Goal: Task Accomplishment & Management: Complete application form

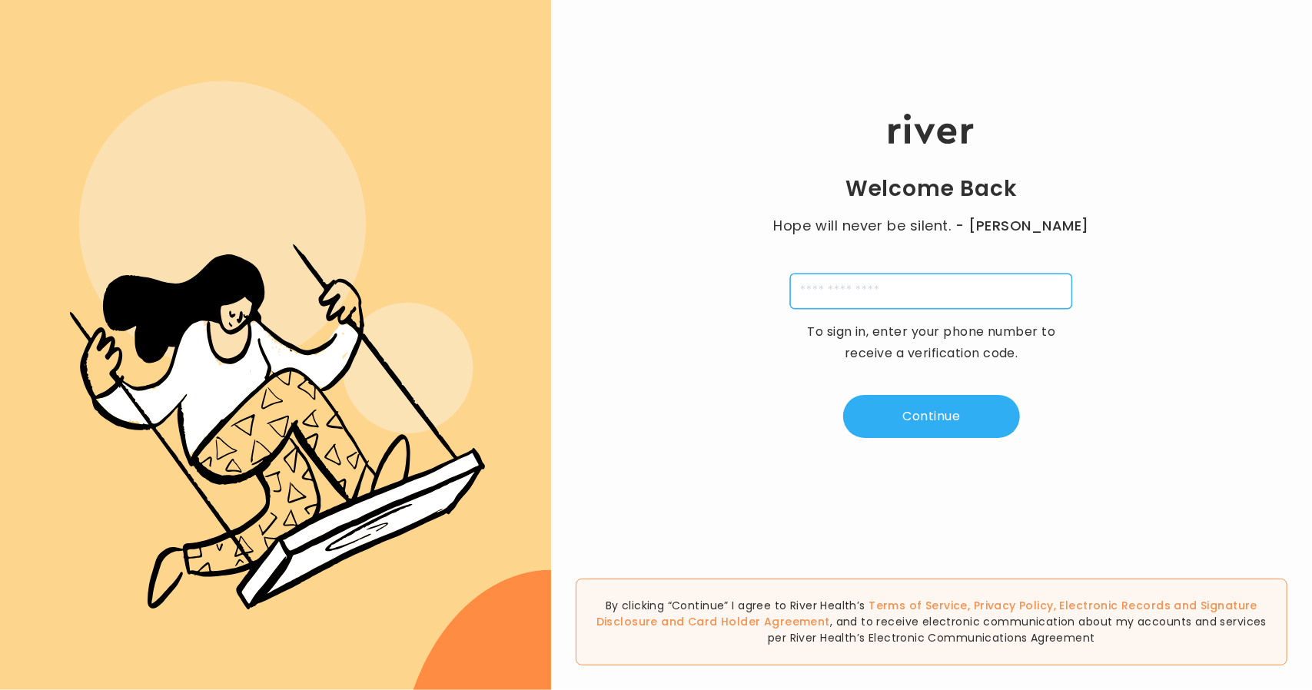
click at [939, 287] on input "tel" at bounding box center [931, 291] width 282 height 35
type input "**********"
type input "*"
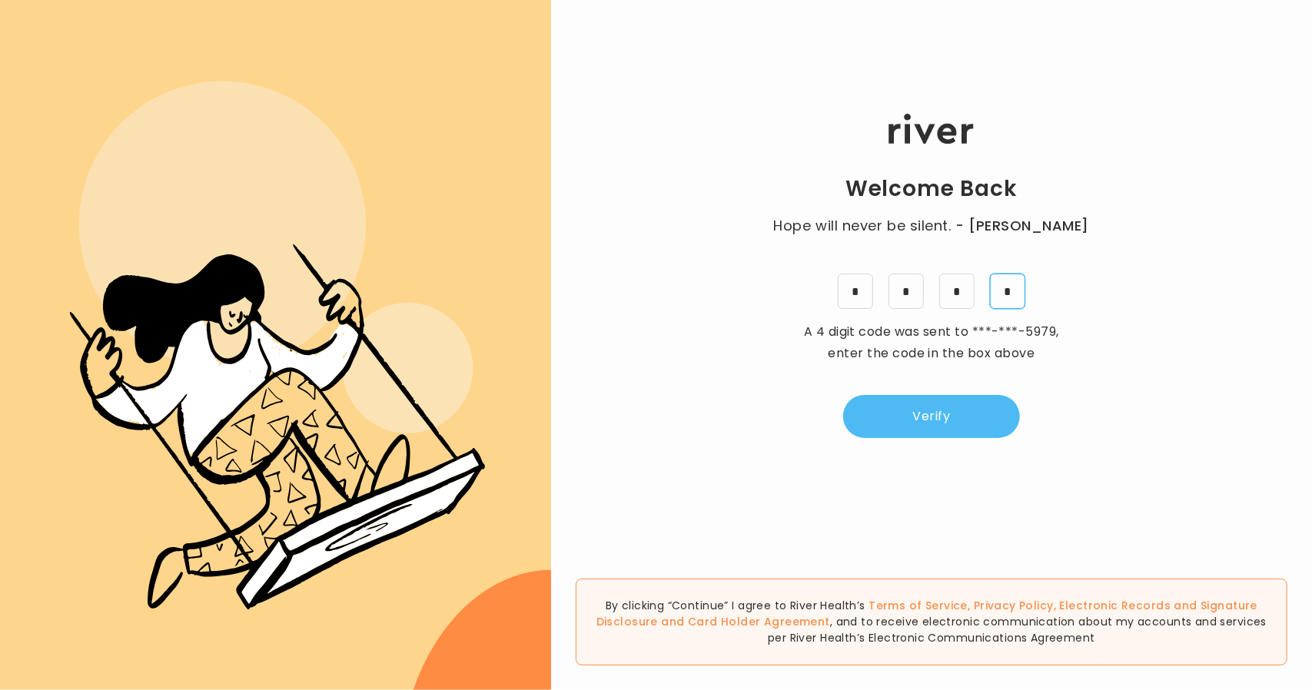
type input "*"
click at [924, 402] on button "Verify" at bounding box center [931, 416] width 177 height 43
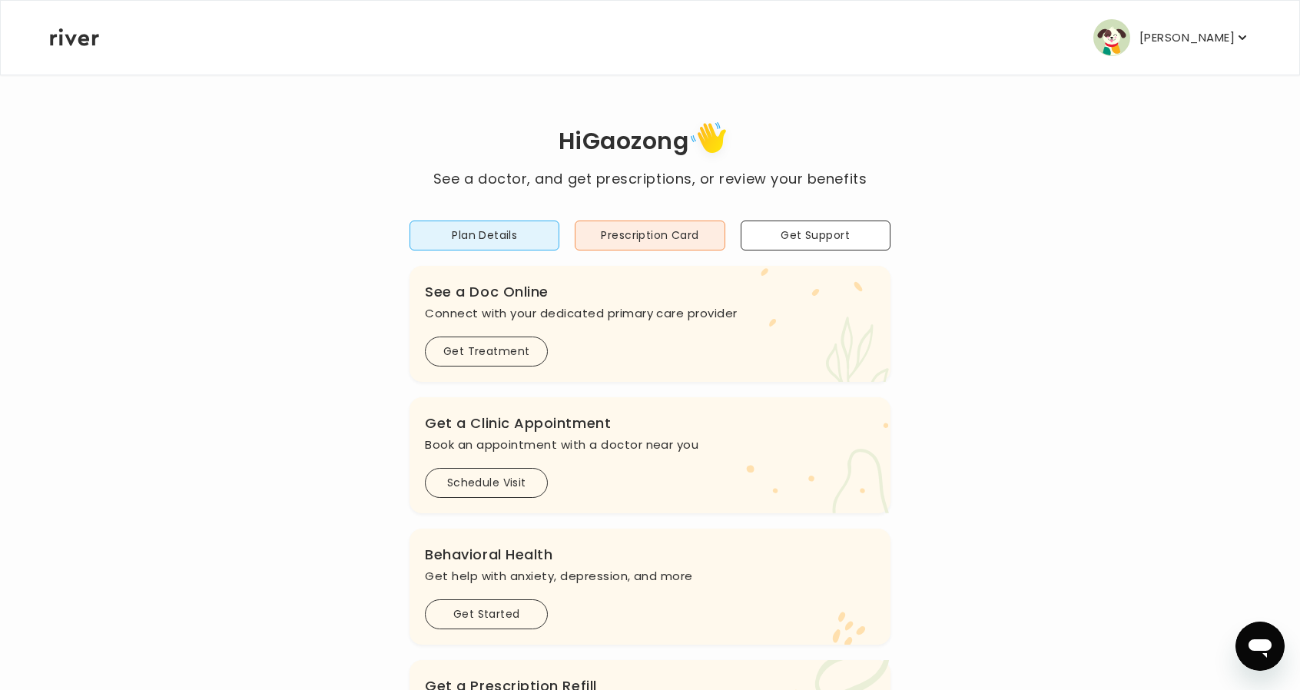
click at [1151, 31] on p "[PERSON_NAME]" at bounding box center [1187, 38] width 95 height 22
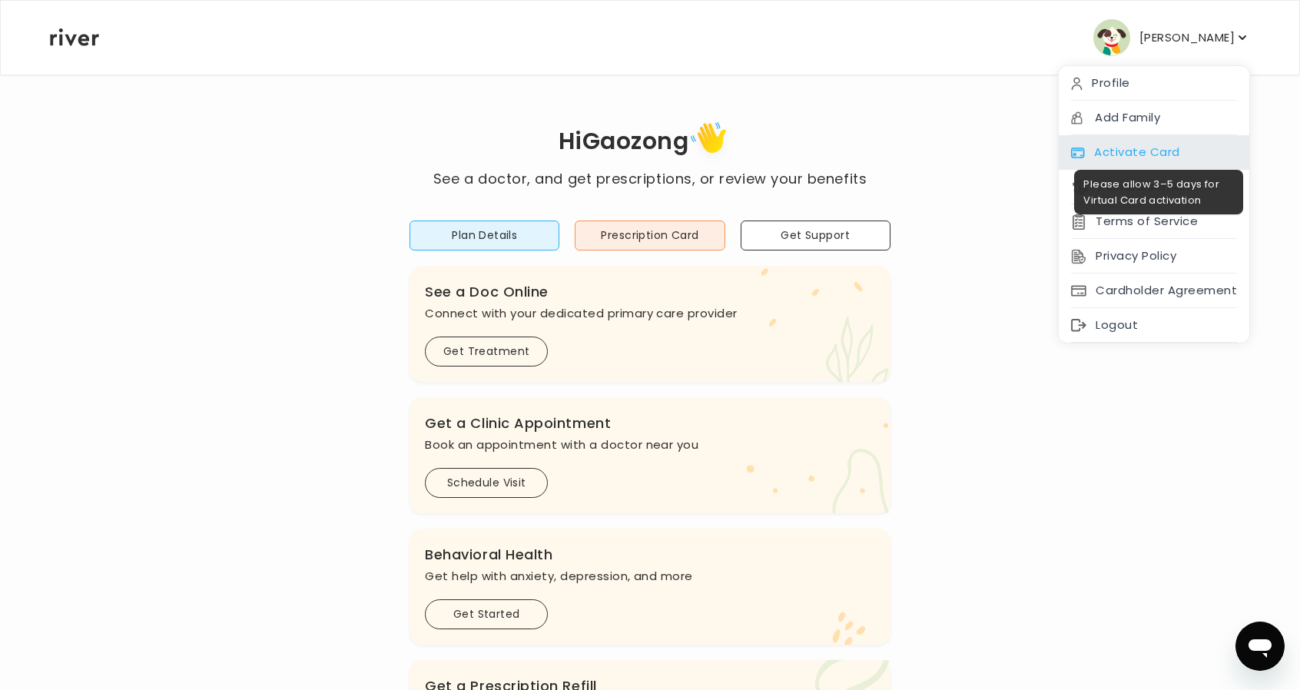
click at [1160, 156] on div "Activate Card" at bounding box center [1154, 152] width 191 height 35
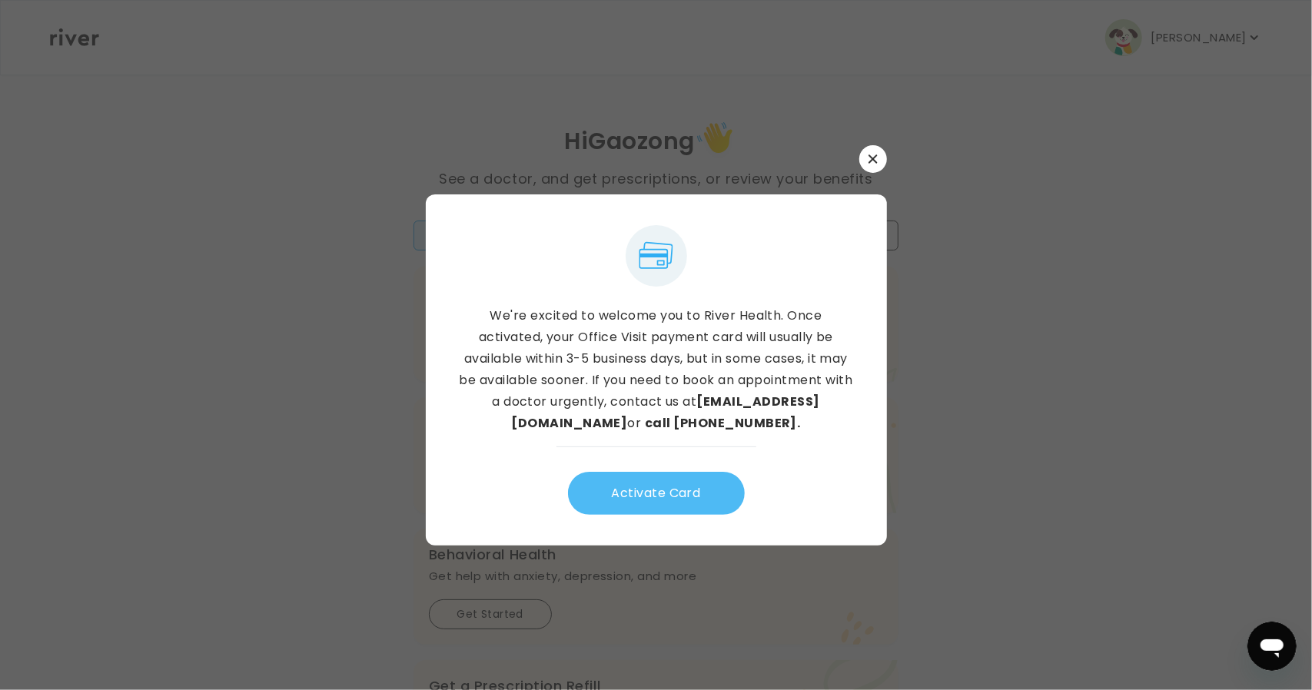
click at [675, 502] on button "Activate Card" at bounding box center [656, 493] width 177 height 43
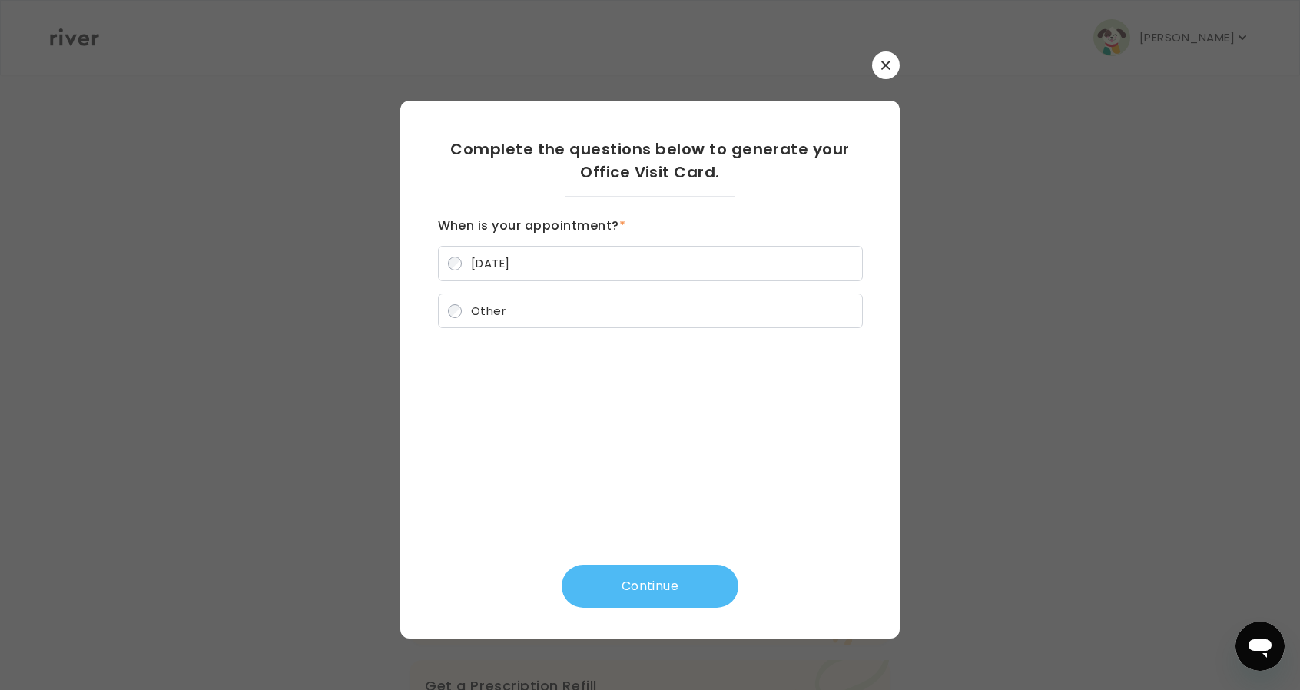
click at [638, 583] on button "Continue" at bounding box center [650, 586] width 177 height 43
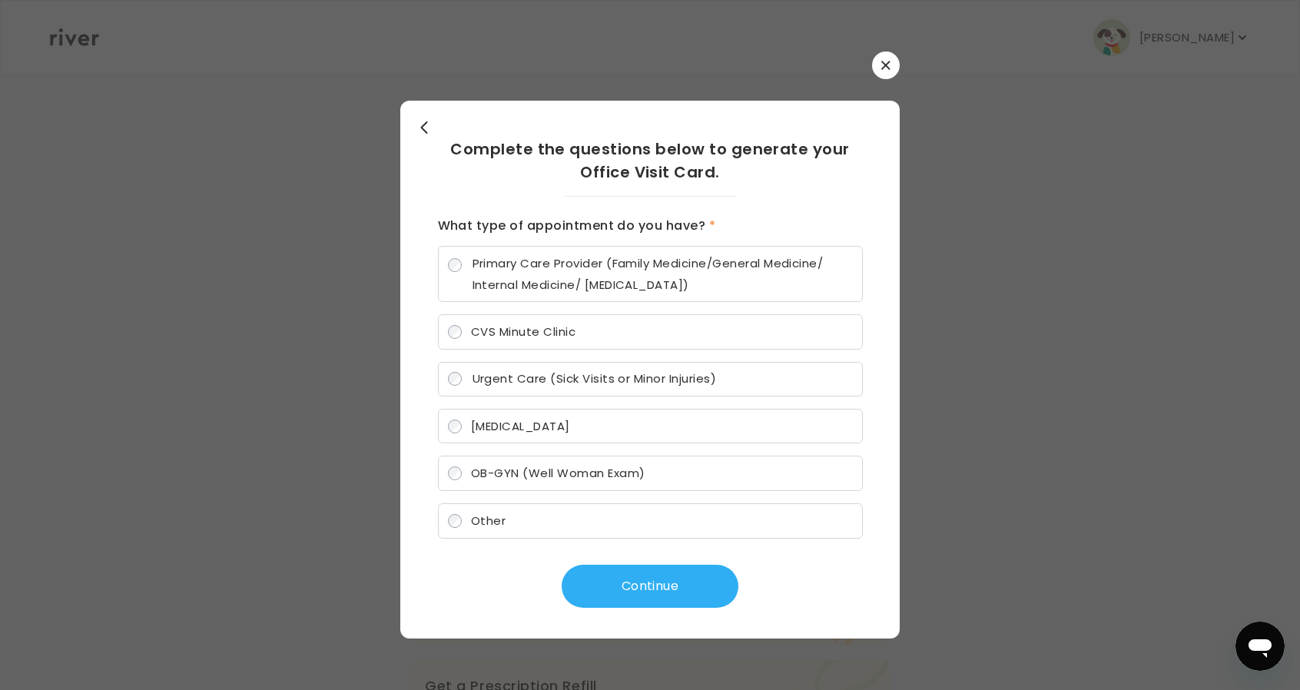
click at [483, 257] on span "Primary Care Provider (Family Medicine/General Medicine/ Internal Medicine/ [ME…" at bounding box center [663, 274] width 380 height 43
click at [642, 585] on button "Continue" at bounding box center [650, 586] width 177 height 43
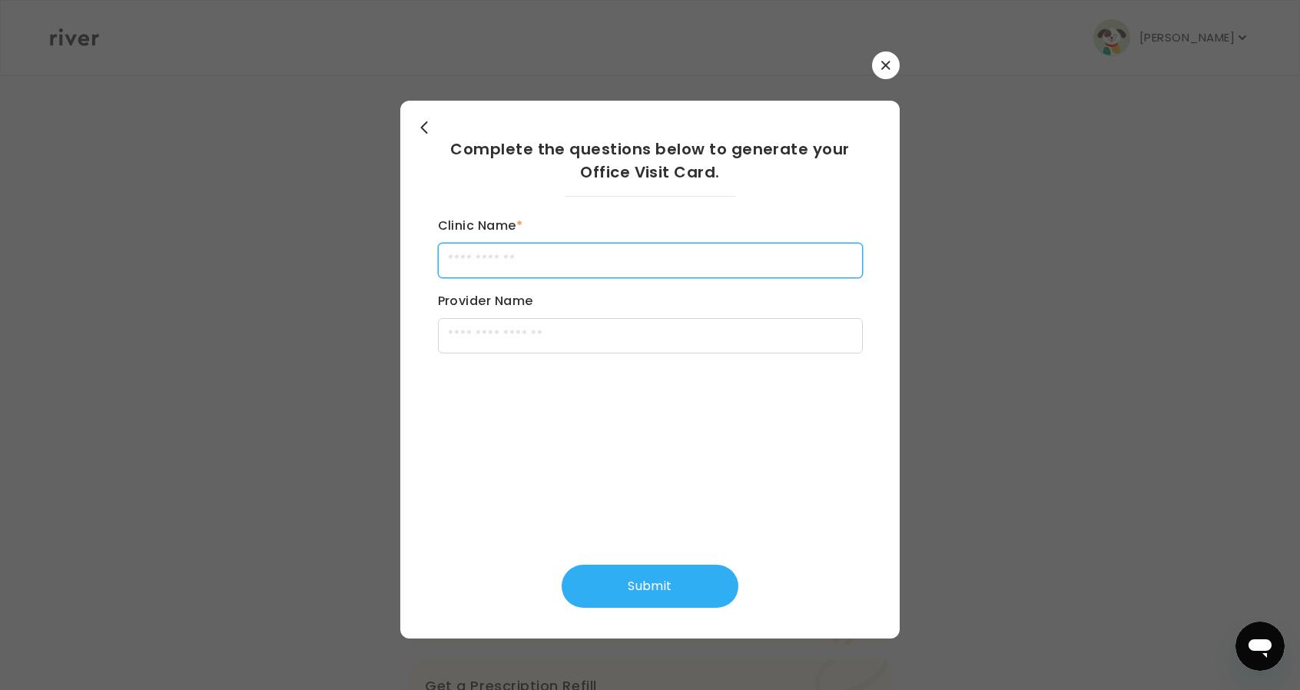
click at [523, 256] on input "Clinic Name *" at bounding box center [650, 260] width 425 height 35
type input "****"
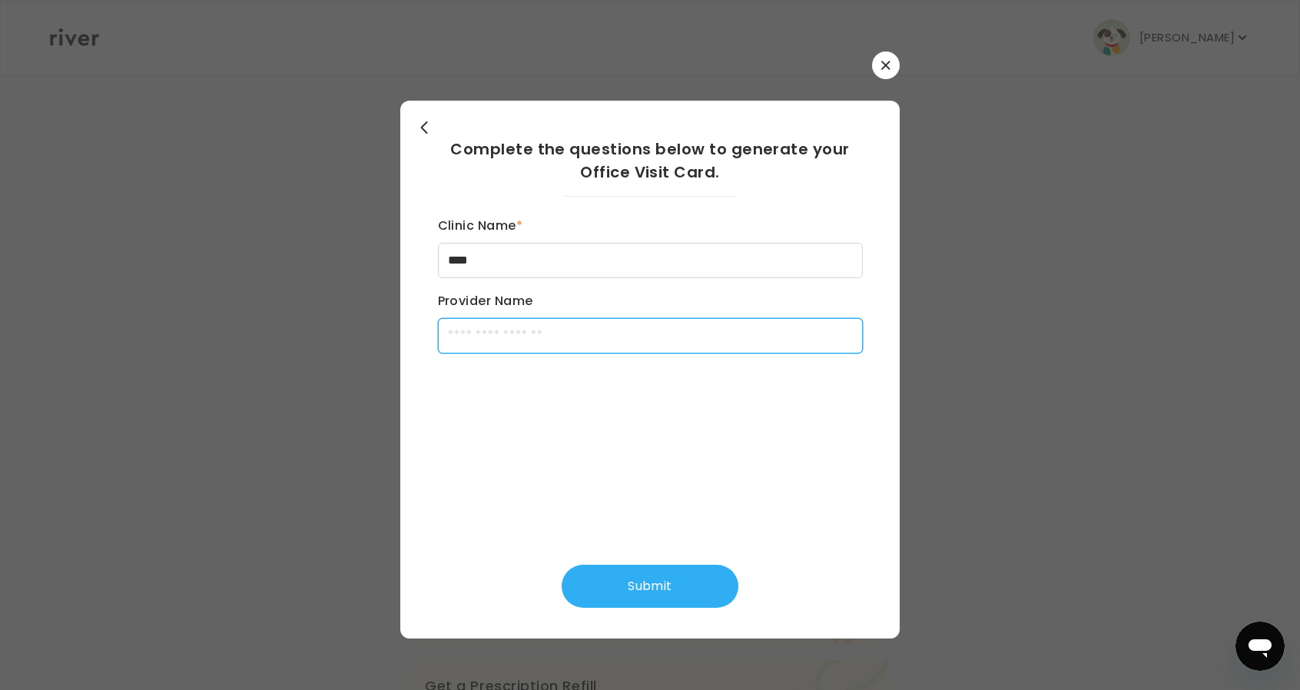
click at [542, 338] on input "Provider Name" at bounding box center [650, 335] width 425 height 35
type input "****"
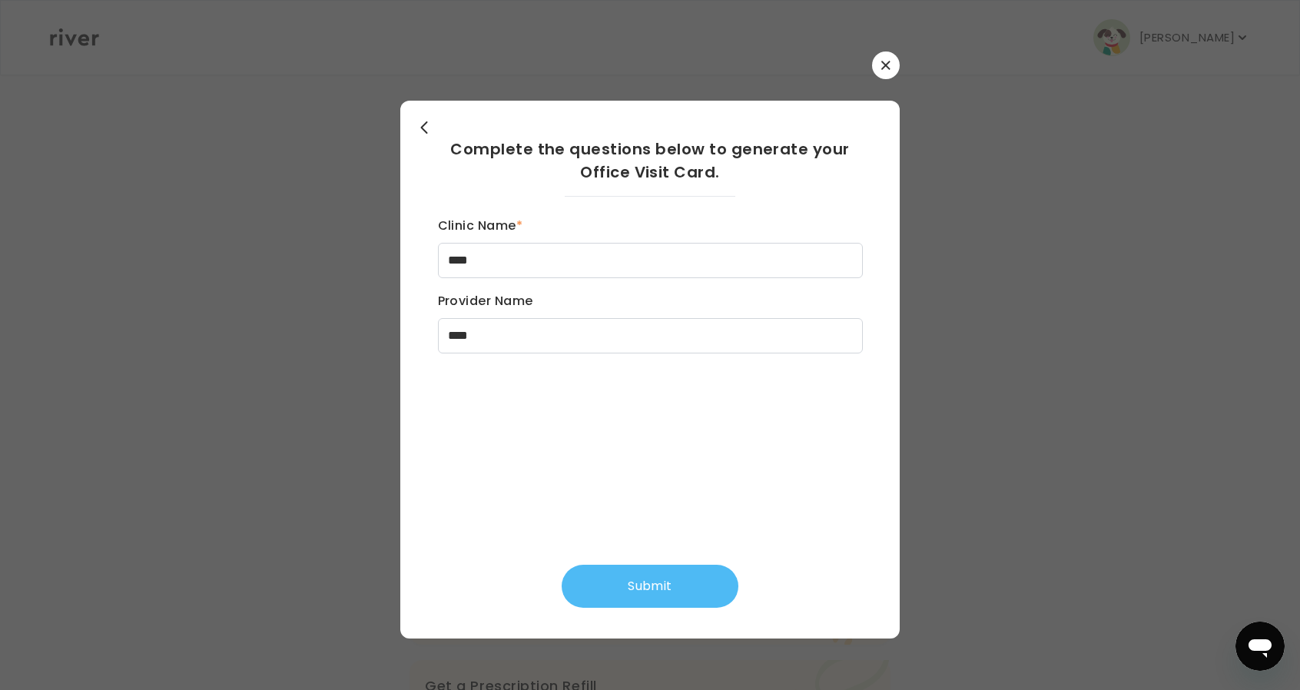
click at [618, 588] on button "Submit" at bounding box center [650, 586] width 177 height 43
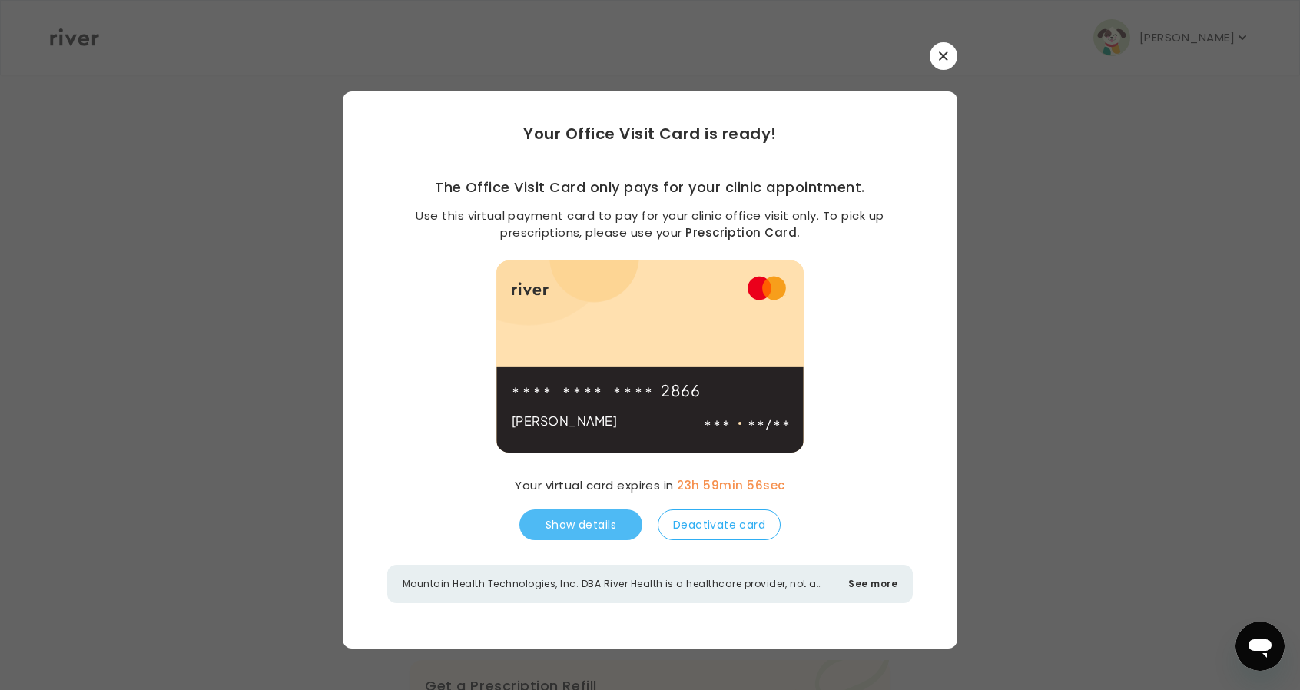
click at [587, 518] on button "Show details" at bounding box center [580, 524] width 123 height 31
click at [856, 407] on div "Your Office Visit Card is ready! The Office Visit Card only pays for your clini…" at bounding box center [650, 362] width 615 height 543
click at [714, 525] on button "Deactivate card" at bounding box center [719, 524] width 123 height 31
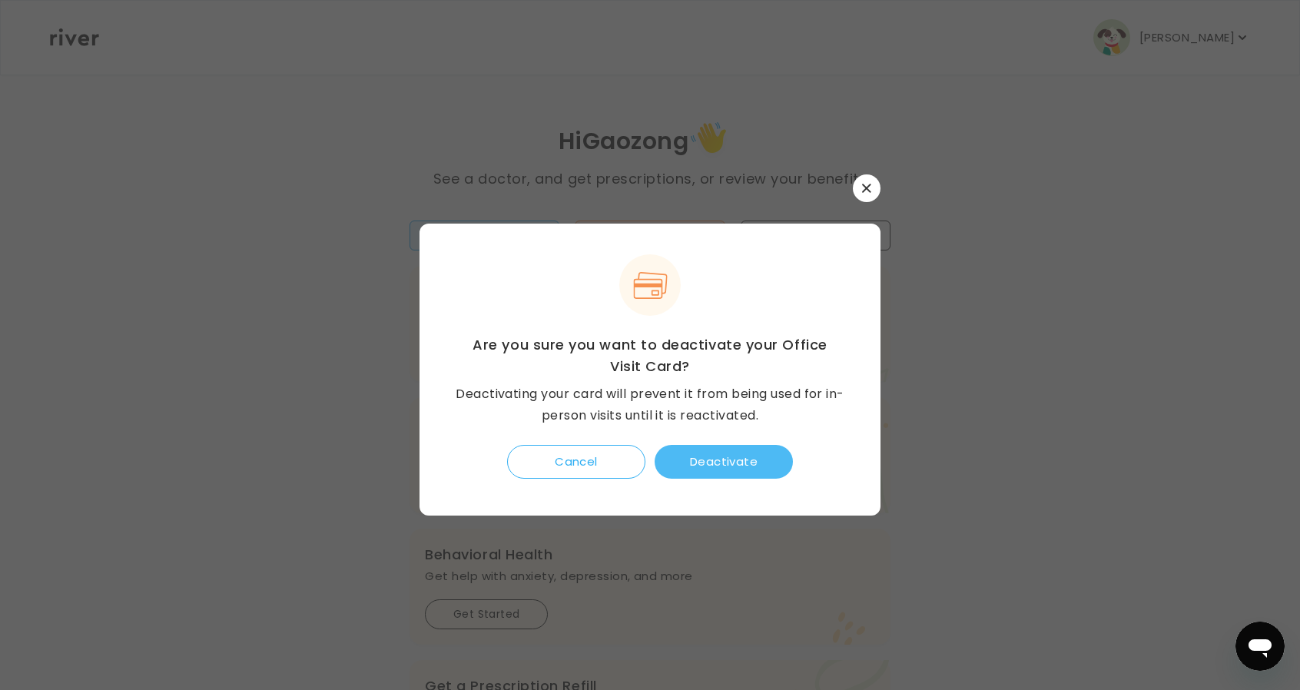
click at [775, 464] on button "Deactivate" at bounding box center [724, 462] width 138 height 34
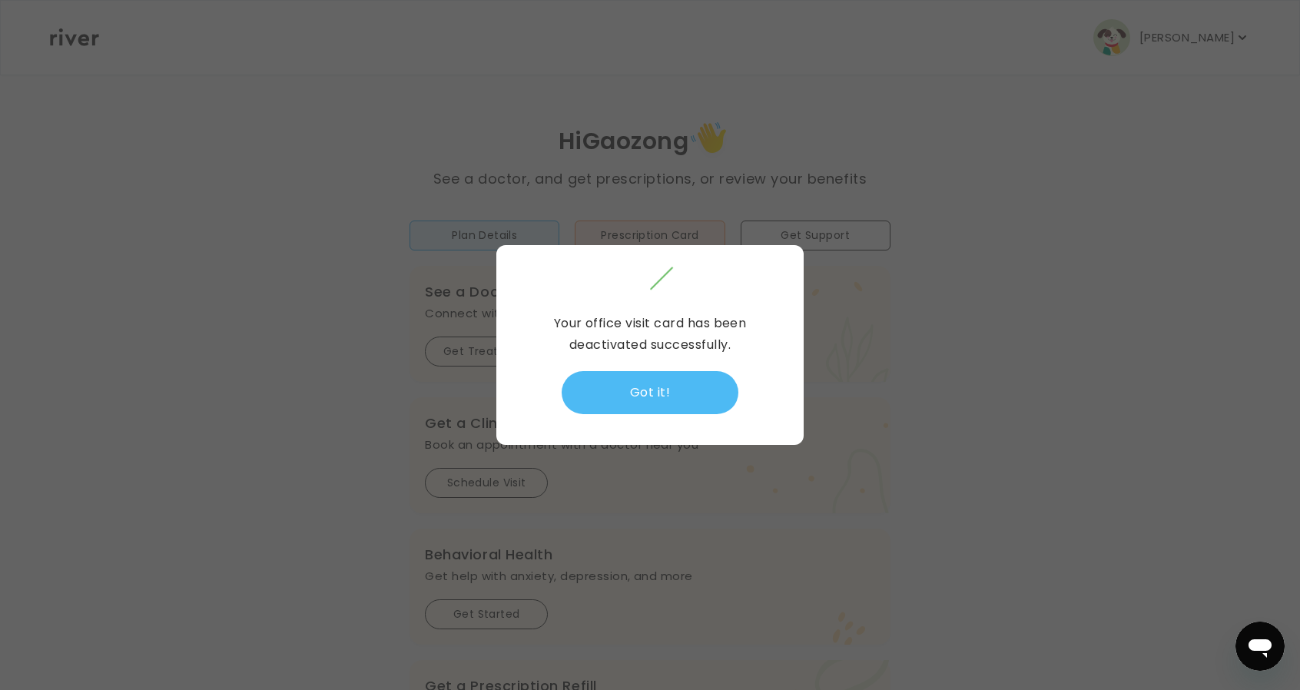
click at [712, 374] on button "Got it!" at bounding box center [650, 392] width 177 height 43
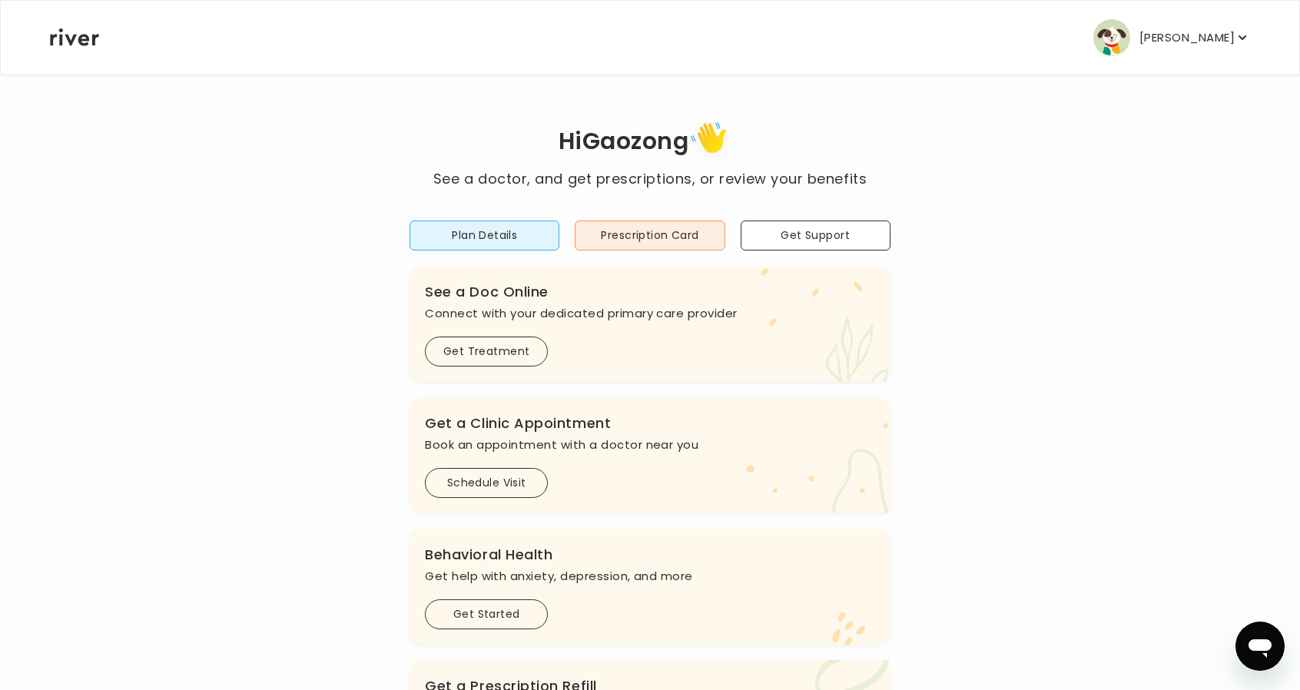
scroll to position [415, 0]
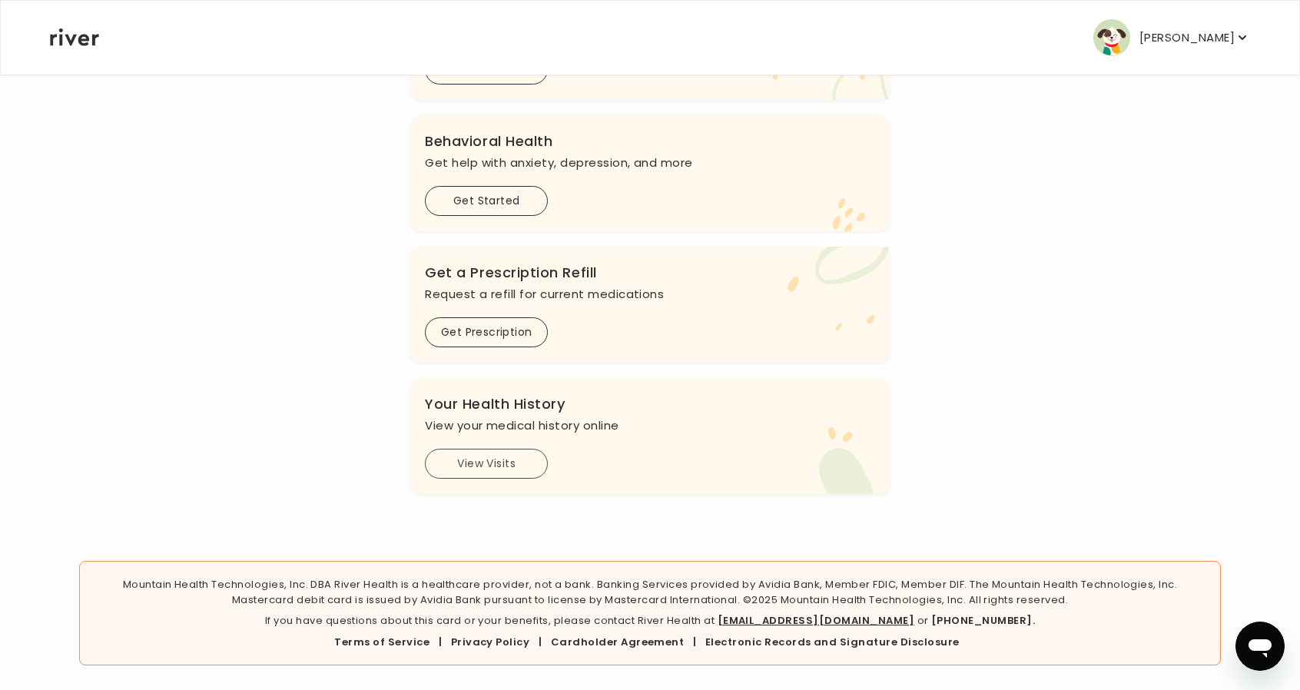
click at [464, 466] on button "View Visits" at bounding box center [486, 464] width 123 height 30
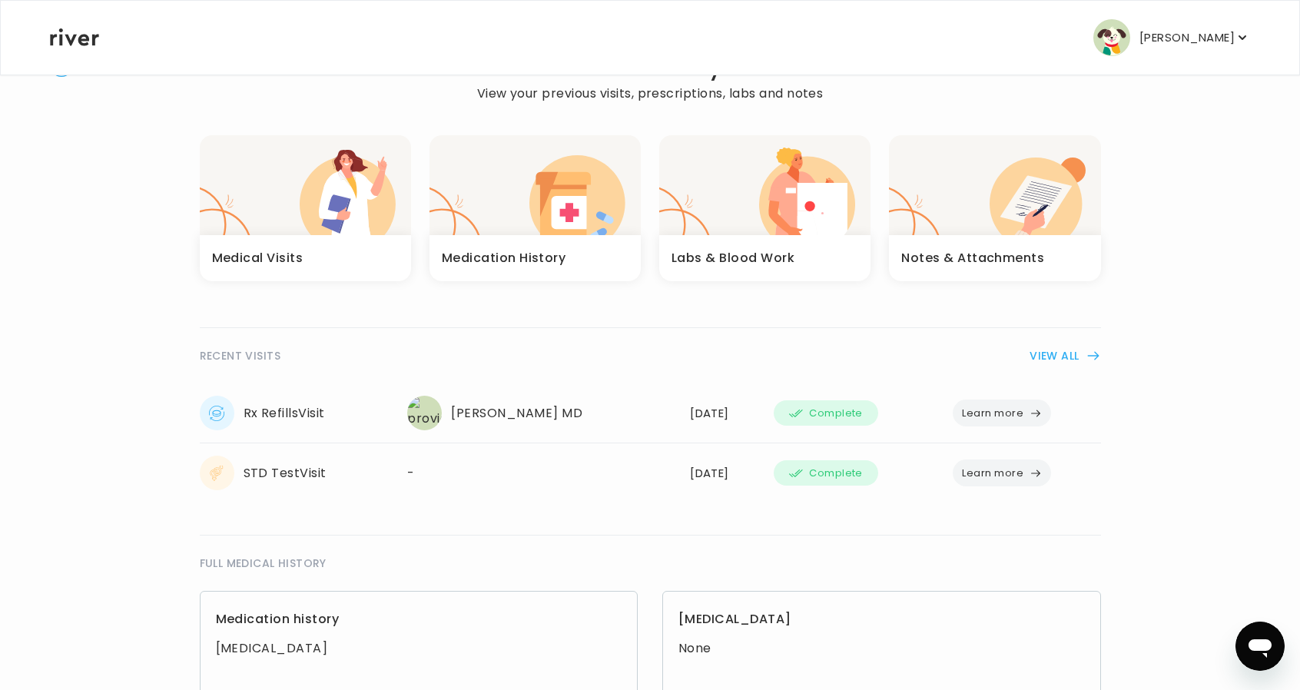
scroll to position [59, 0]
click at [1015, 417] on button "Learn more" at bounding box center [1002, 412] width 98 height 27
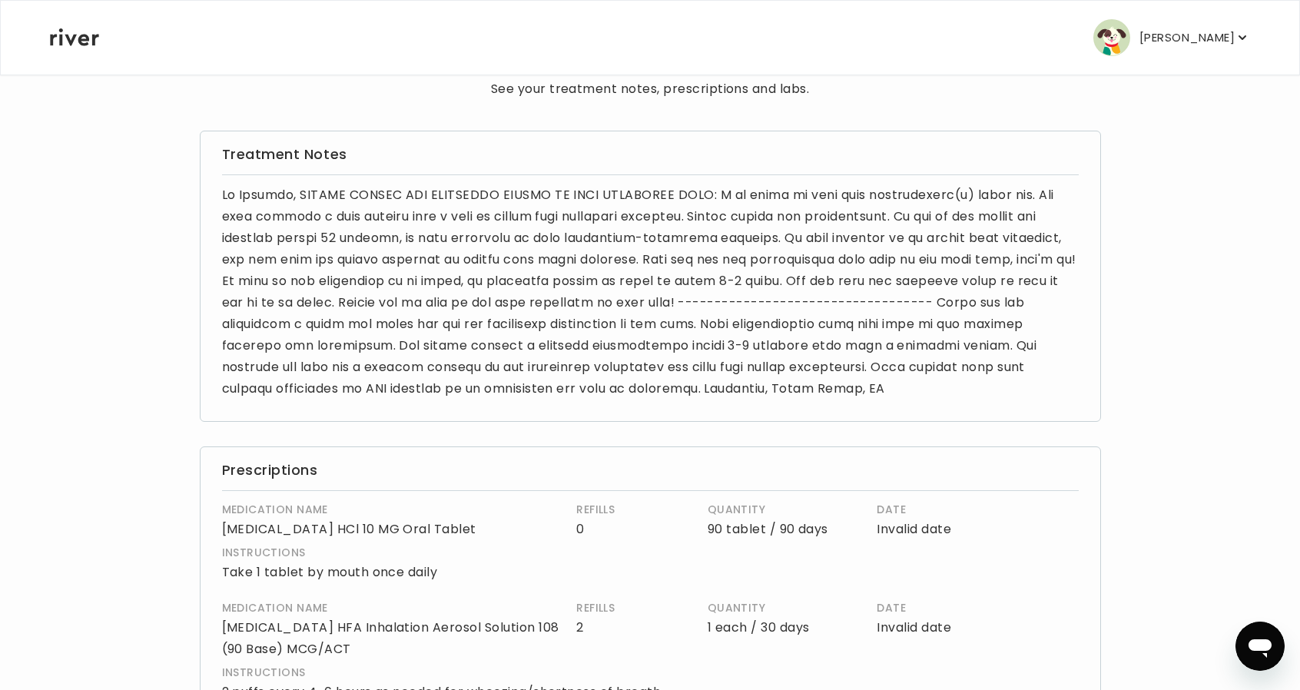
scroll to position [77, 0]
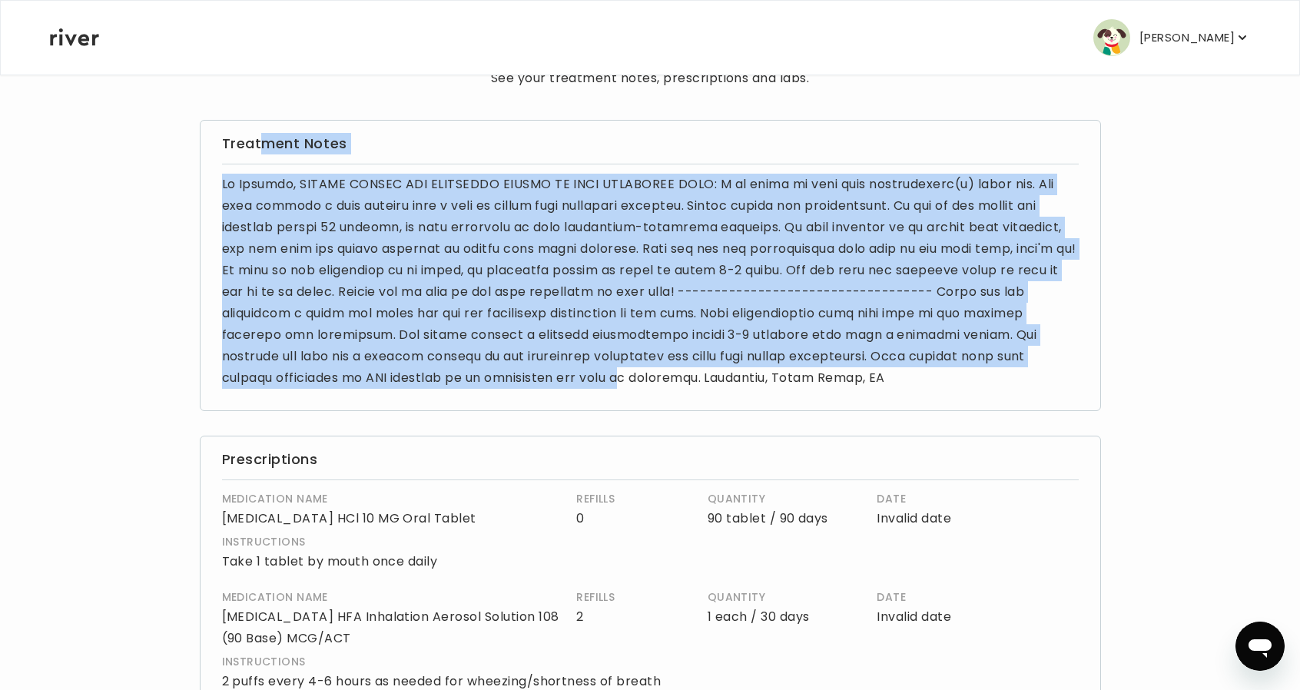
drag, startPoint x: 257, startPoint y: 138, endPoint x: 633, endPoint y: 376, distance: 444.9
click at [633, 376] on div "Treatment Notes" at bounding box center [650, 265] width 901 height 291
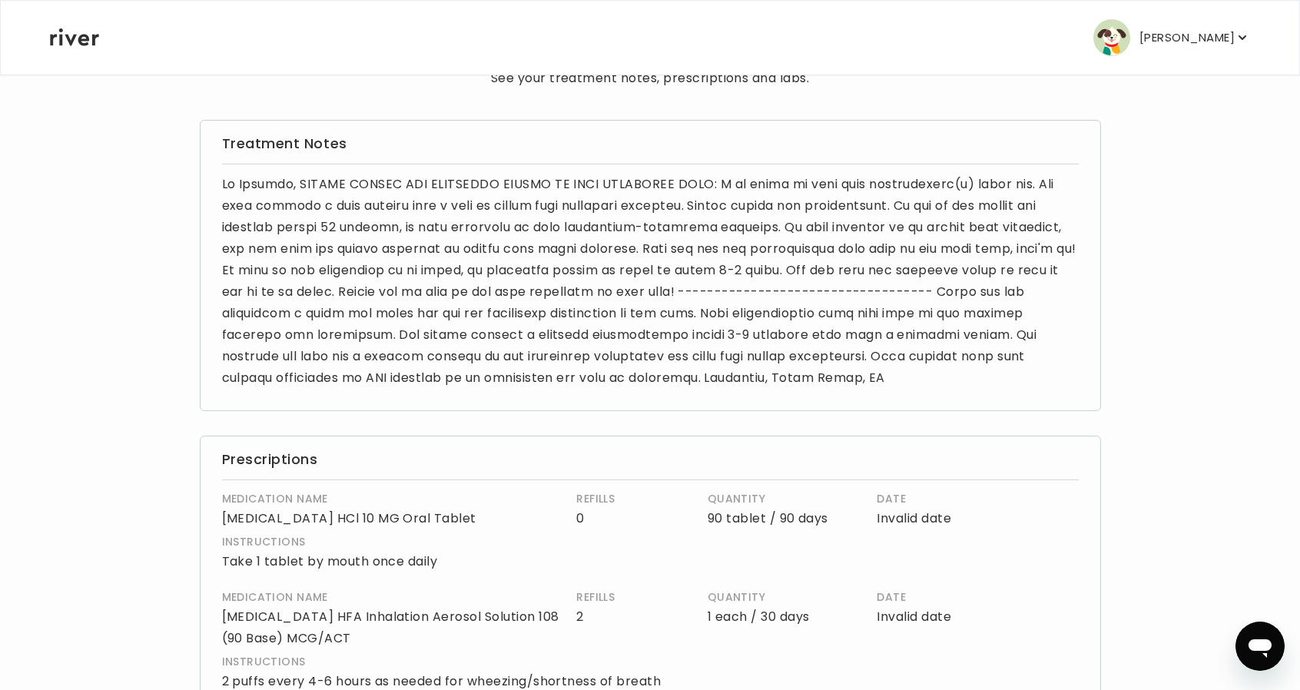
click at [816, 375] on p at bounding box center [650, 281] width 857 height 215
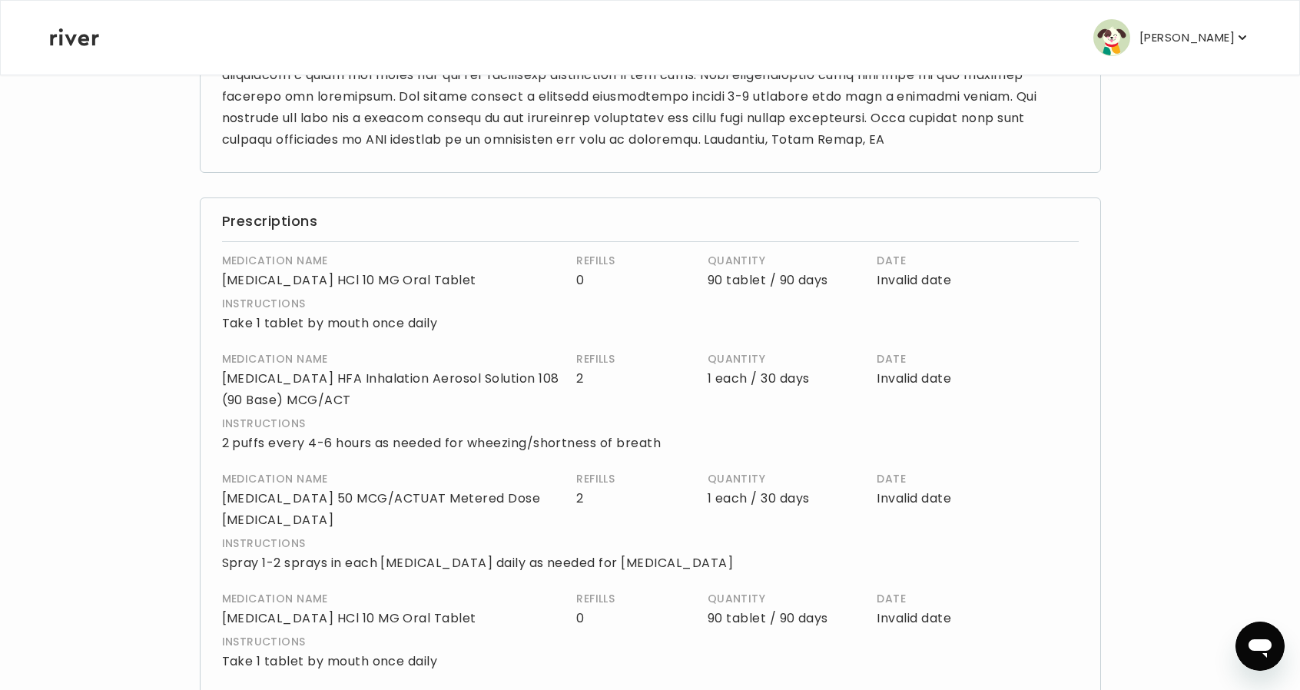
scroll to position [519, 0]
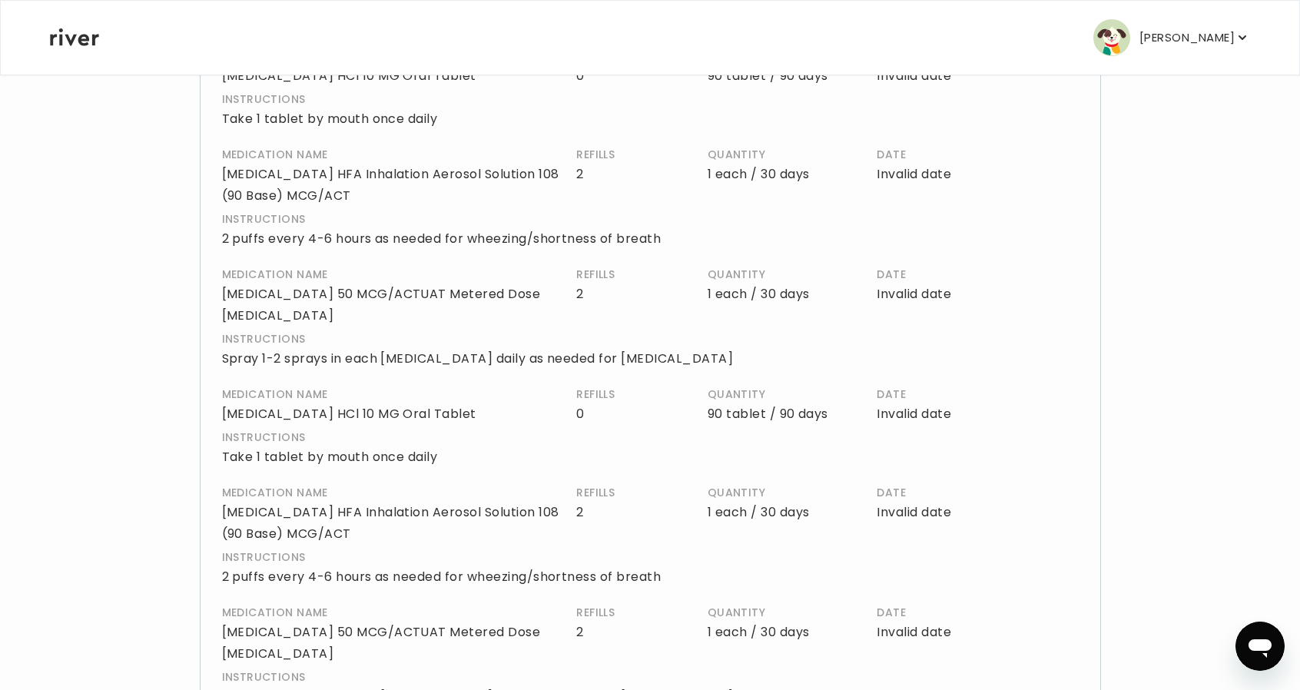
click at [1140, 42] on p "[PERSON_NAME]" at bounding box center [1187, 38] width 95 height 22
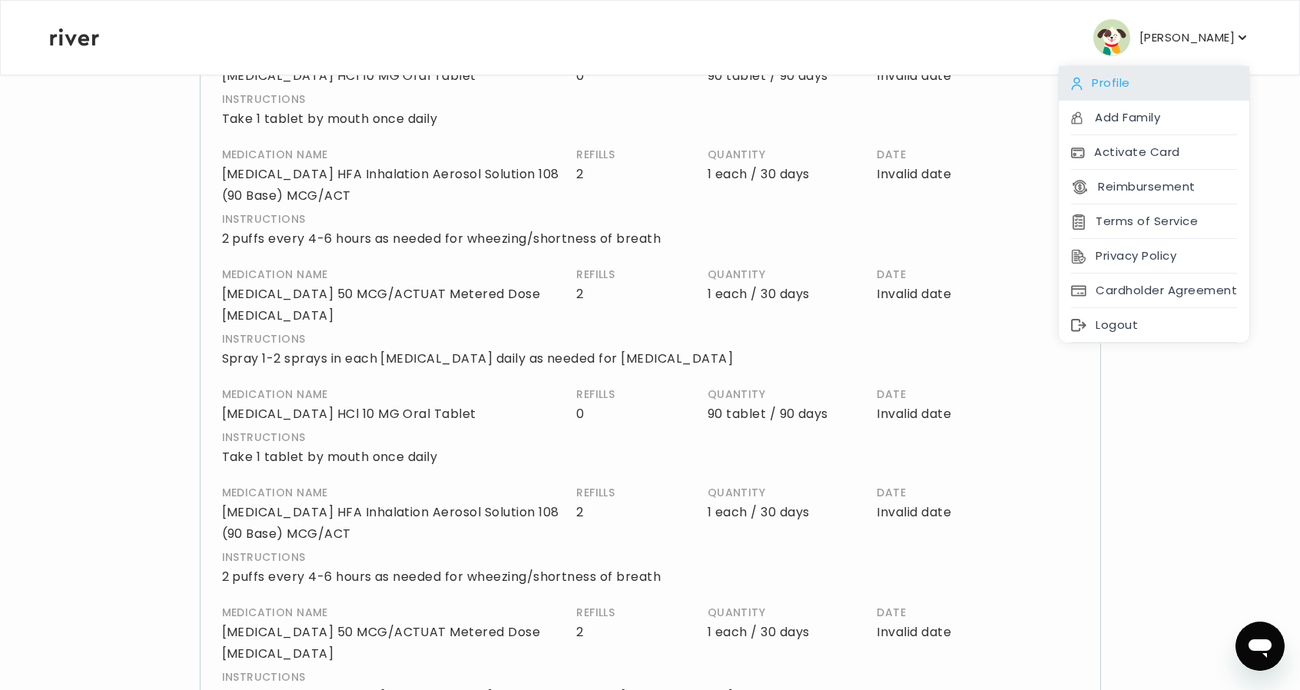
click at [1107, 91] on div "Profile" at bounding box center [1154, 83] width 191 height 35
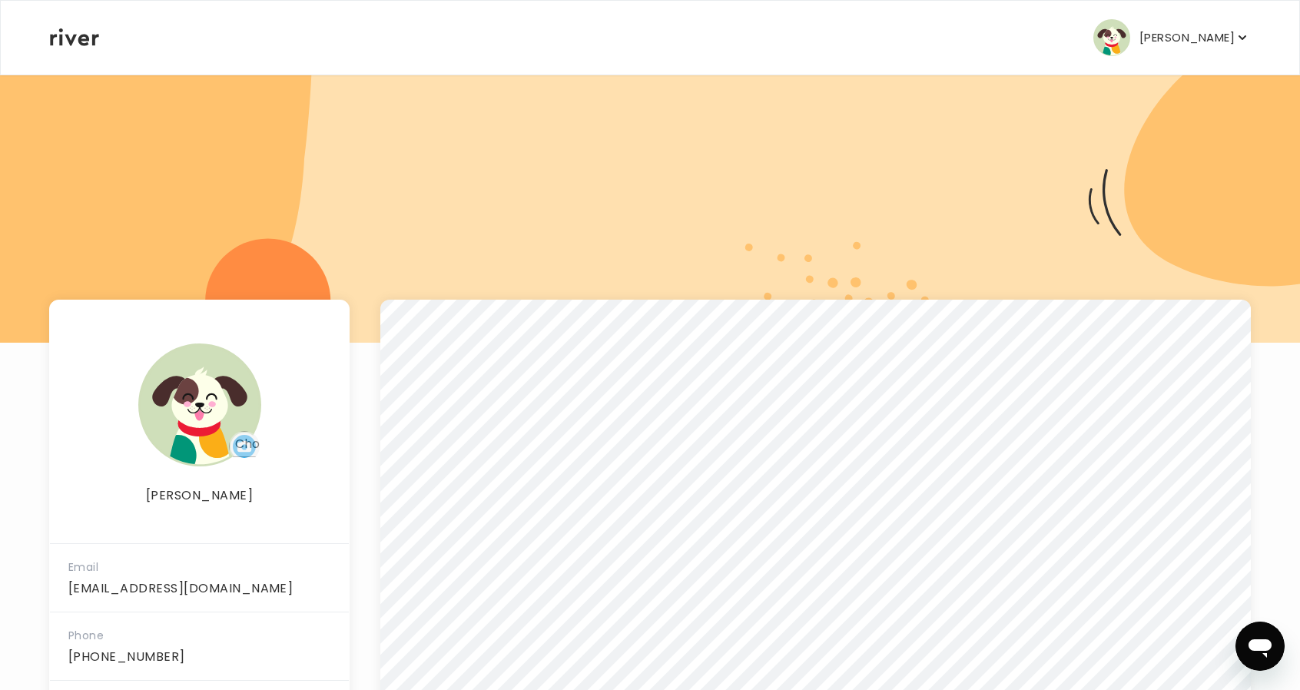
click at [92, 38] on icon at bounding box center [74, 37] width 49 height 18
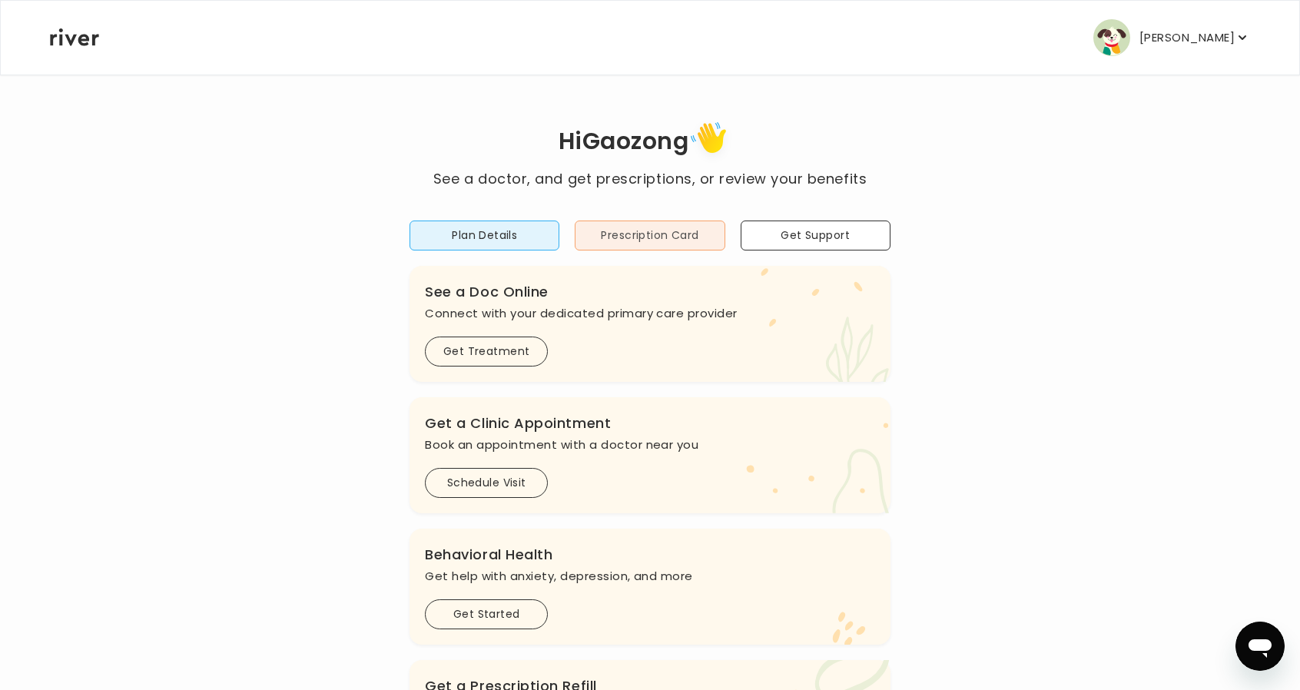
click at [595, 248] on button "Prescription Card" at bounding box center [650, 236] width 150 height 30
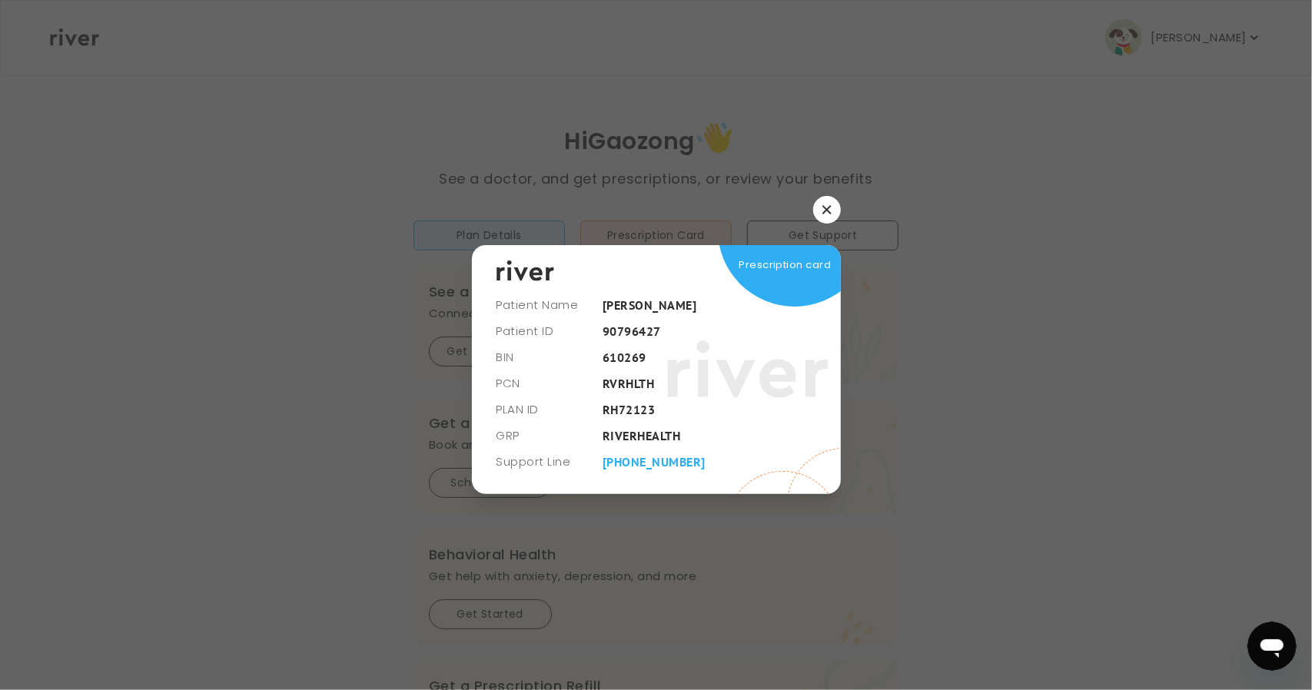
click at [827, 211] on icon "button" at bounding box center [826, 210] width 8 height 8
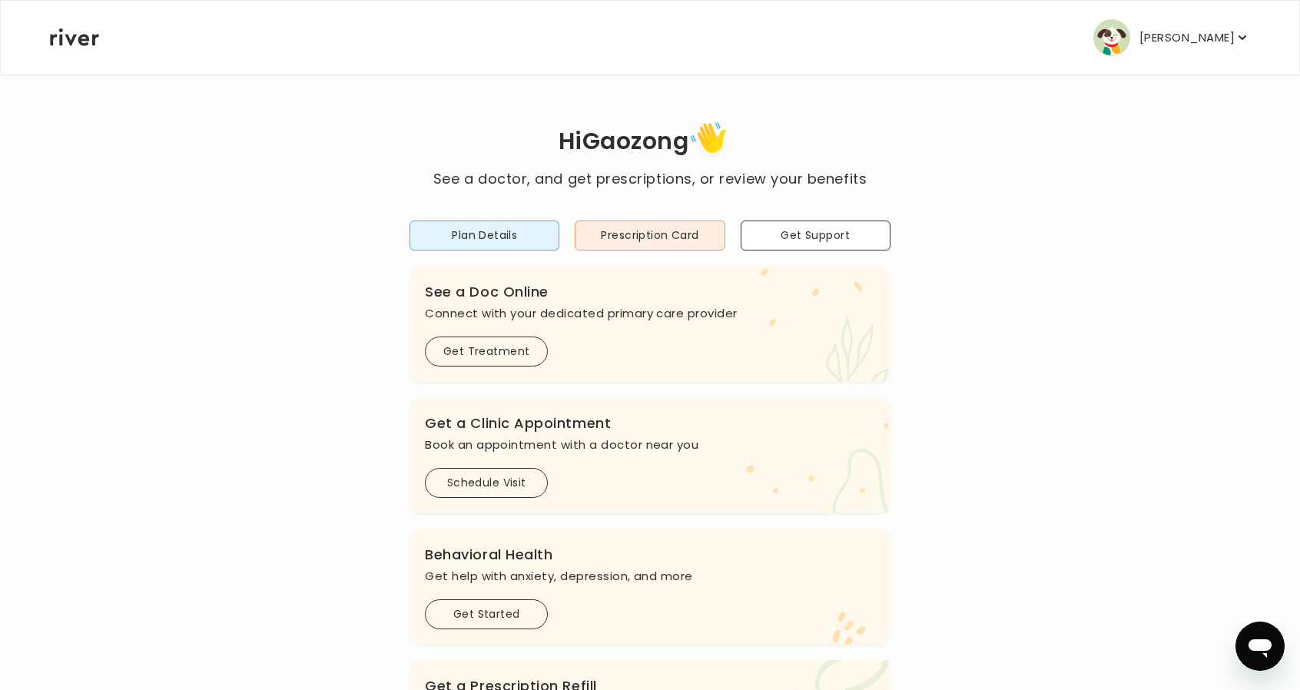
click at [1166, 24] on button "[PERSON_NAME]" at bounding box center [1171, 37] width 157 height 37
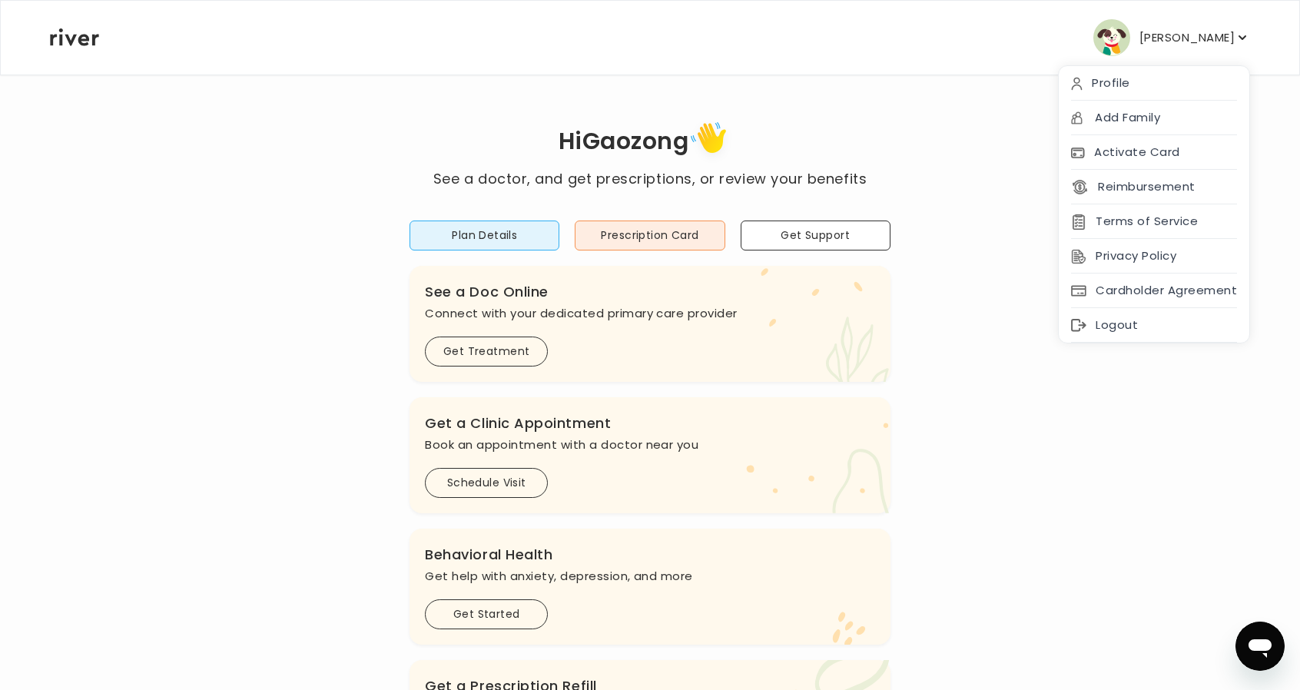
click at [344, 307] on div "Hi [PERSON_NAME] See a doctor, and get prescriptions, or review your benefits P…" at bounding box center [650, 512] width 1202 height 791
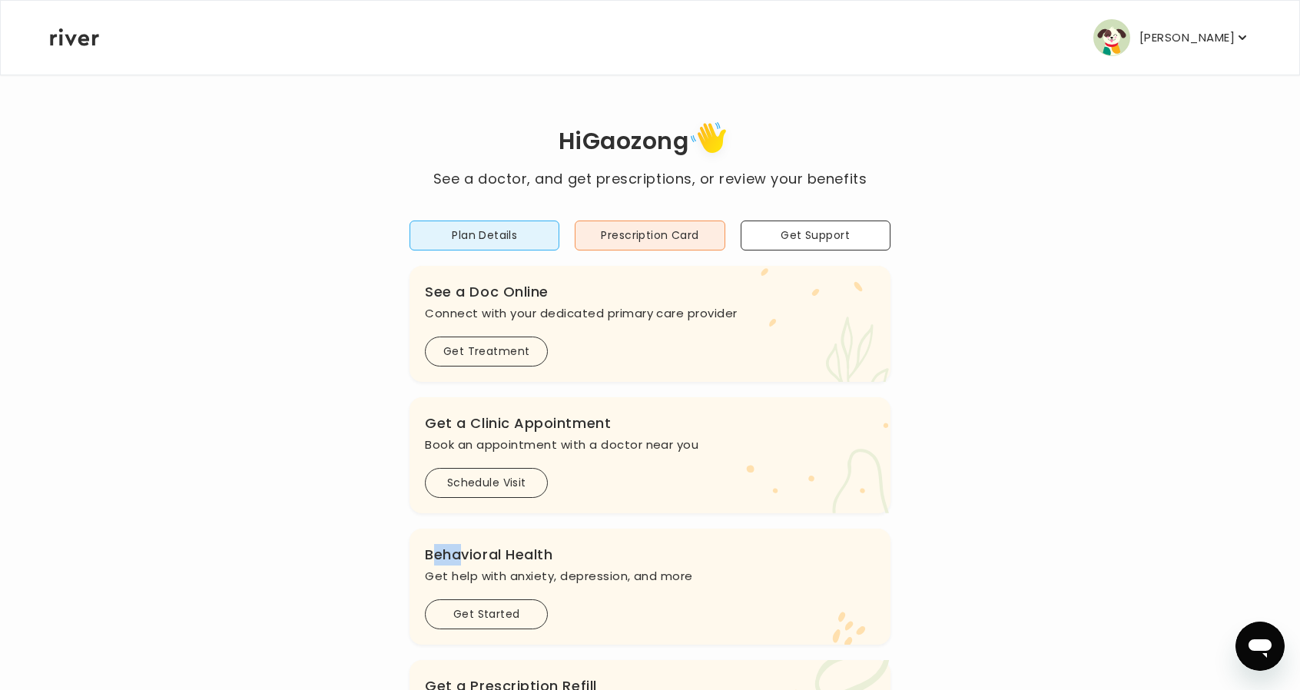
drag, startPoint x: 431, startPoint y: 555, endPoint x: 473, endPoint y: 553, distance: 41.5
click at [473, 553] on h3 "Behavioral Health" at bounding box center [650, 555] width 450 height 22
click at [480, 603] on button "Get Started" at bounding box center [486, 614] width 123 height 30
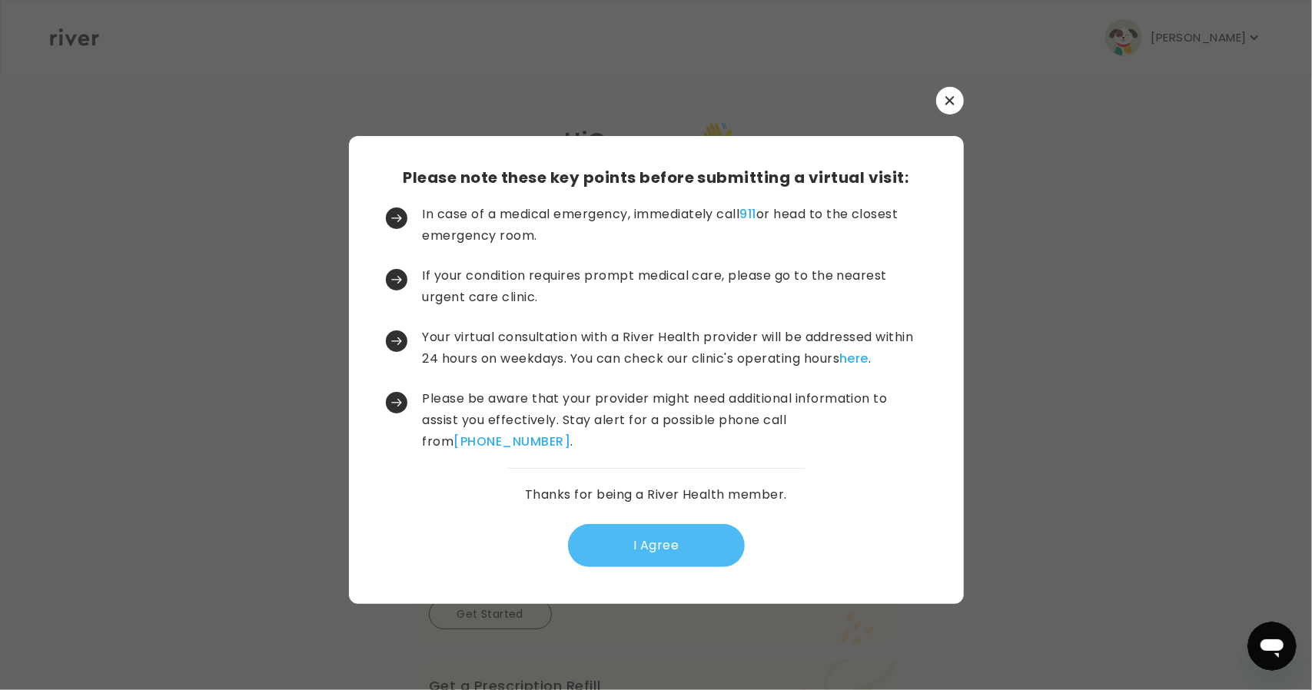
click at [633, 543] on button "I Agree" at bounding box center [656, 545] width 177 height 43
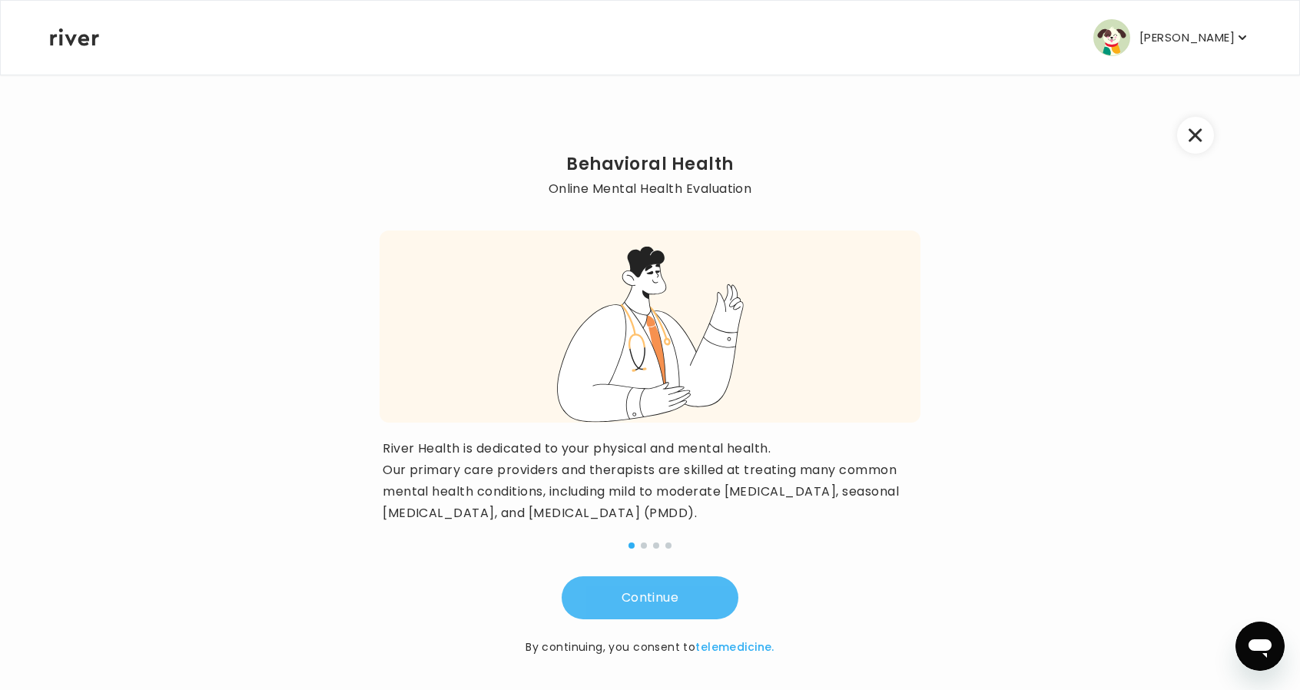
click at [613, 608] on button "Continue" at bounding box center [650, 597] width 177 height 43
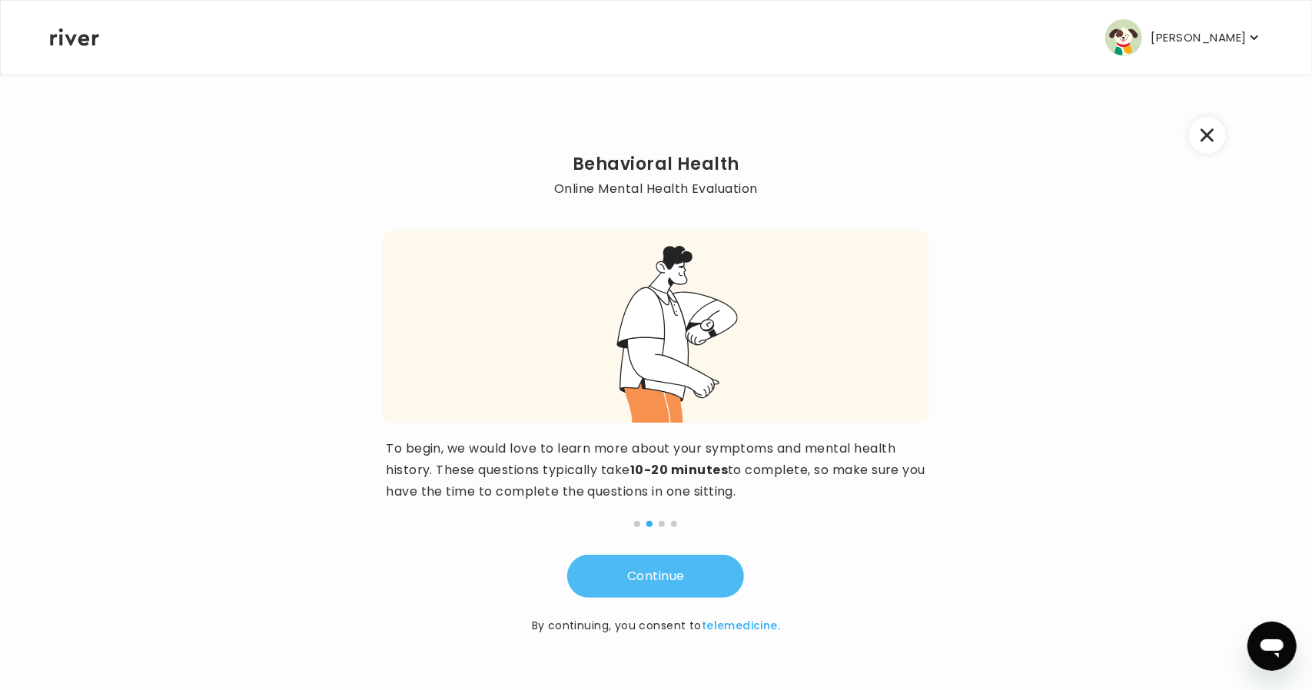
click at [645, 588] on button "Continue" at bounding box center [655, 576] width 177 height 43
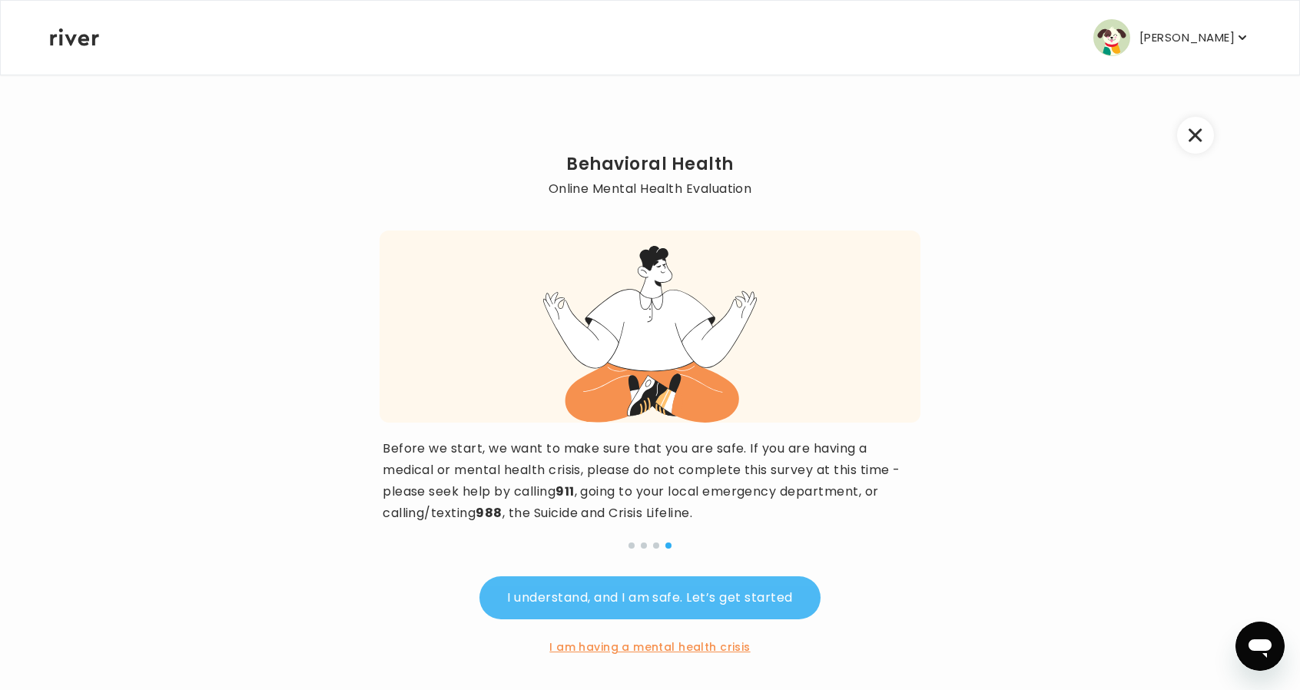
click at [645, 588] on button "I understand, and I am safe. Let’s get started" at bounding box center [650, 597] width 340 height 43
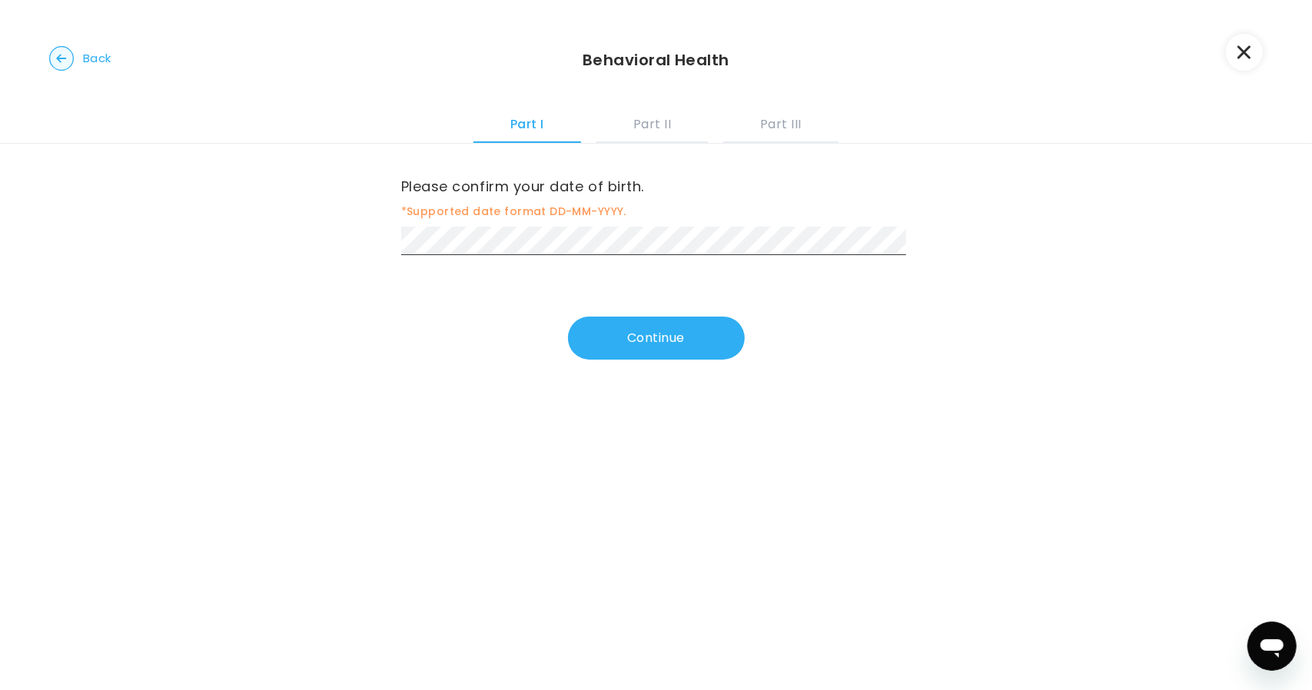
click at [1229, 64] on button "button" at bounding box center [1244, 52] width 37 height 37
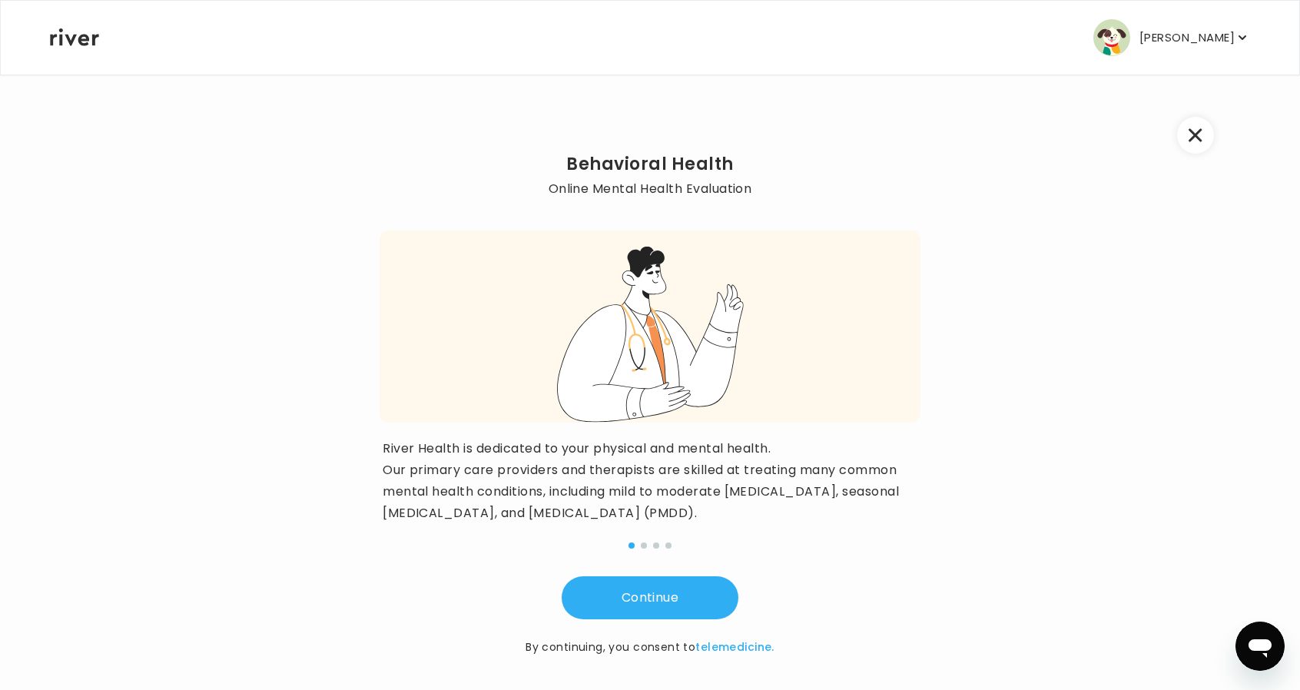
click at [1205, 130] on button "button" at bounding box center [1195, 135] width 37 height 37
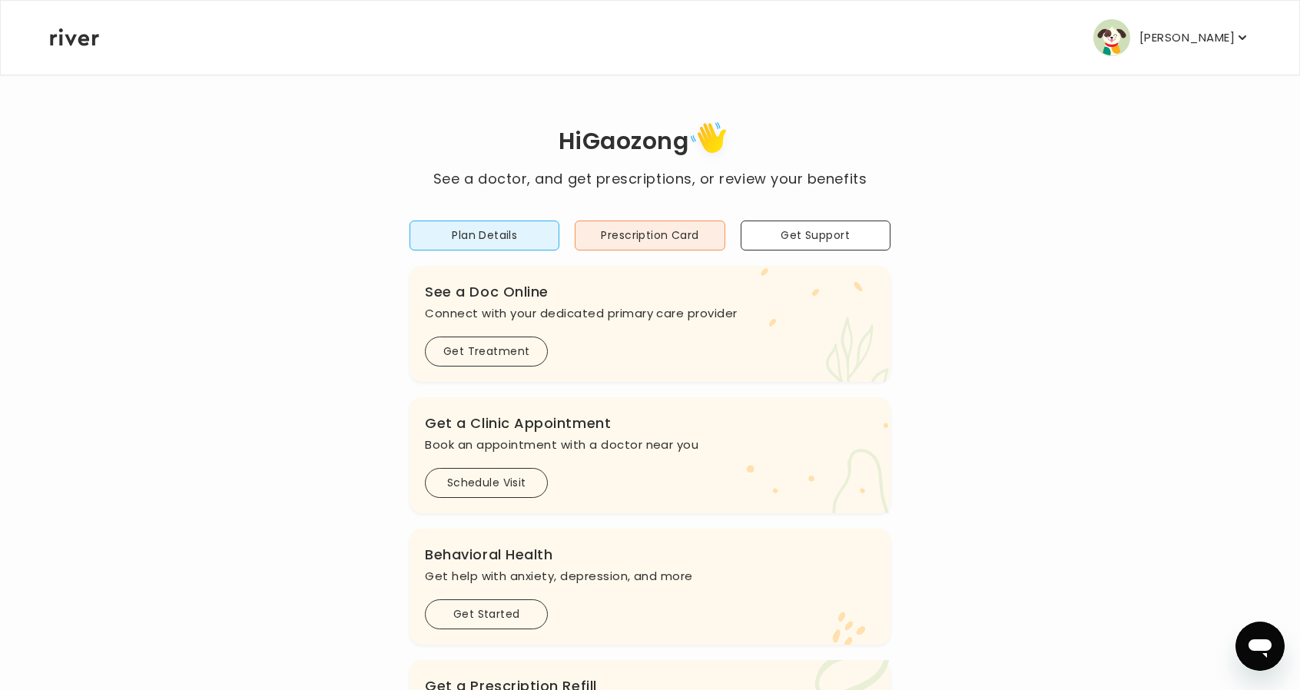
click at [1201, 30] on p "[PERSON_NAME]" at bounding box center [1187, 38] width 95 height 22
click at [1006, 245] on div "Hi [PERSON_NAME] See a doctor, and get prescriptions, or review your benefits P…" at bounding box center [650, 512] width 1202 height 791
click at [914, 515] on div "Hi [PERSON_NAME] See a doctor, and get prescriptions, or review your benefits P…" at bounding box center [650, 512] width 1202 height 791
